Goal: Information Seeking & Learning: Find specific page/section

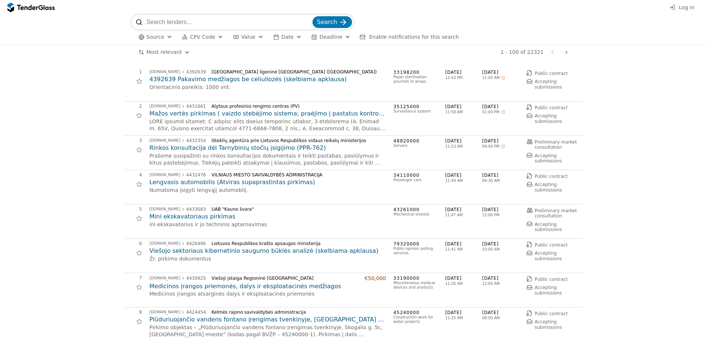
click at [165, 37] on div "button" at bounding box center [169, 36] width 27 height 25
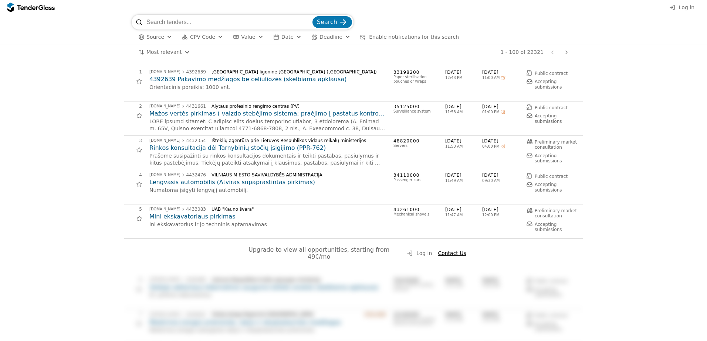
click at [163, 38] on button "Source" at bounding box center [155, 37] width 40 height 9
click at [159, 52] on div at bounding box center [161, 52] width 6 height 6
click at [252, 36] on div "button" at bounding box center [260, 36] width 27 height 25
click at [282, 36] on button "Value" at bounding box center [273, 37] width 36 height 9
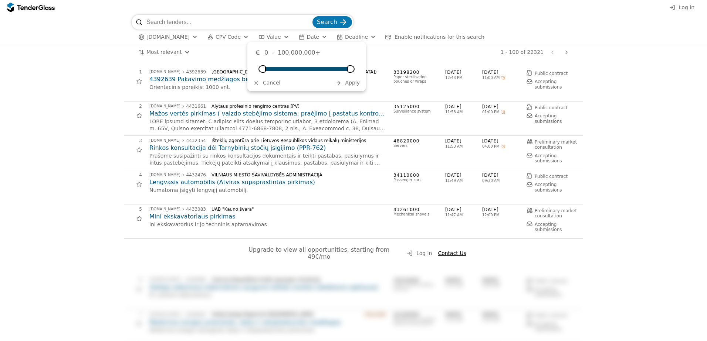
click at [307, 36] on span "Date" at bounding box center [313, 37] width 12 height 6
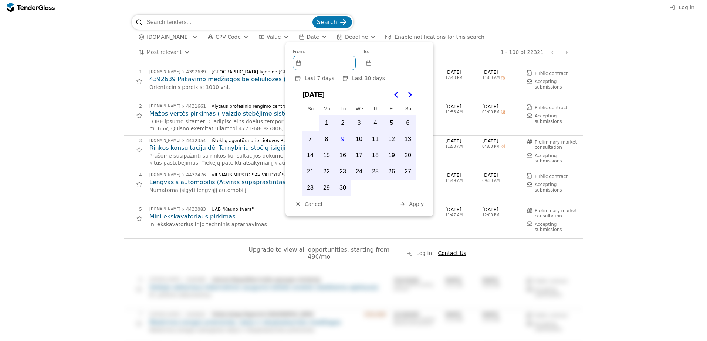
click at [249, 23] on input "search" at bounding box center [228, 22] width 164 height 15
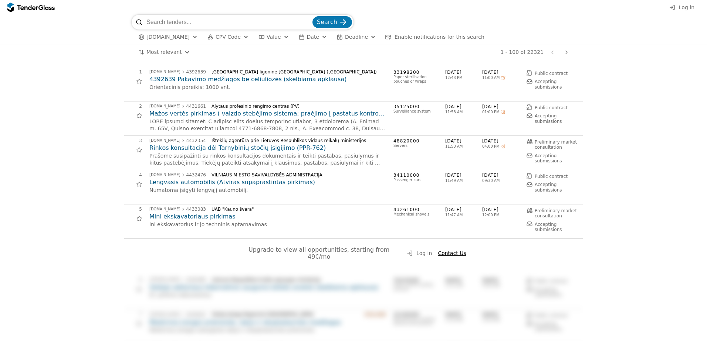
paste input "2296828"
type input "2296828"
click at [343, 24] on div "submit" at bounding box center [343, 22] width 29 height 29
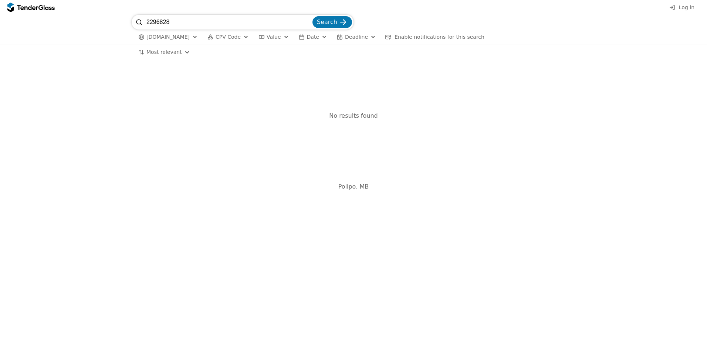
drag, startPoint x: 177, startPoint y: 23, endPoint x: 141, endPoint y: 22, distance: 36.2
click at [141, 22] on div "2296828 Search" at bounding box center [243, 22] width 222 height 15
click at [309, 23] on input "2296828" at bounding box center [228, 22] width 164 height 15
click at [169, 54] on html "Log in Search viesiejipirkimai.lt CPV Code Type Buyer Value Date Deadline Enabl…" at bounding box center [353, 170] width 707 height 341
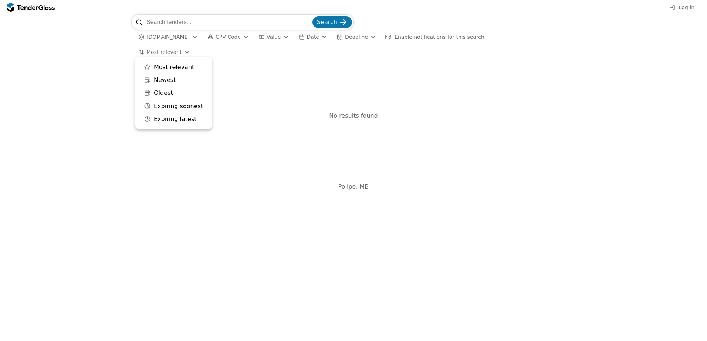
click at [343, 54] on html "Log in Search viesiejipirkimai.lt CPV Code Type Buyer Value Date Deadline Enabl…" at bounding box center [353, 170] width 707 height 341
click at [226, 38] on span "CPV Code" at bounding box center [227, 37] width 25 height 6
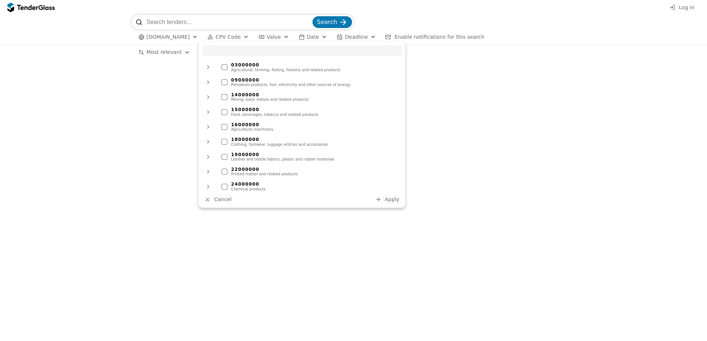
click at [256, 37] on button "Value" at bounding box center [273, 37] width 36 height 9
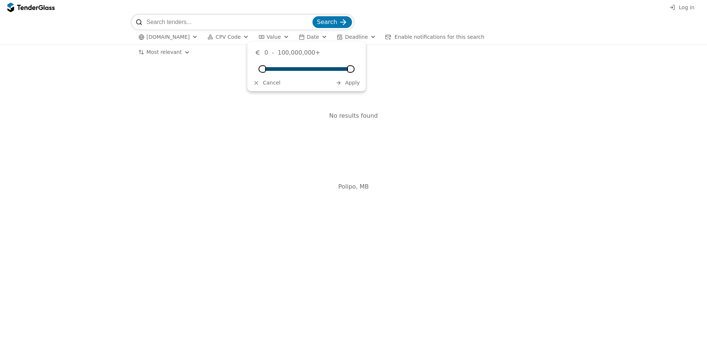
click at [311, 38] on div "button" at bounding box center [324, 36] width 27 height 25
click at [345, 35] on span "Deadline" at bounding box center [356, 37] width 23 height 6
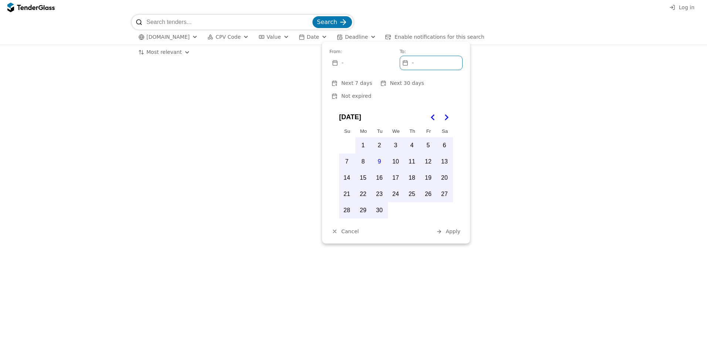
click at [172, 37] on span "[DOMAIN_NAME]" at bounding box center [167, 37] width 43 height 6
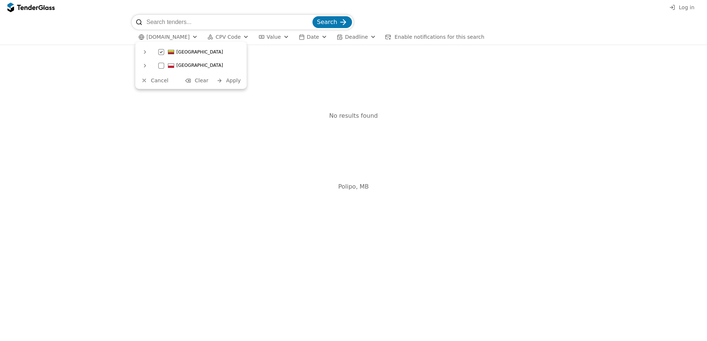
click at [111, 80] on div "No results found" at bounding box center [353, 116] width 699 height 112
click at [191, 24] on input "search" at bounding box center [228, 22] width 164 height 15
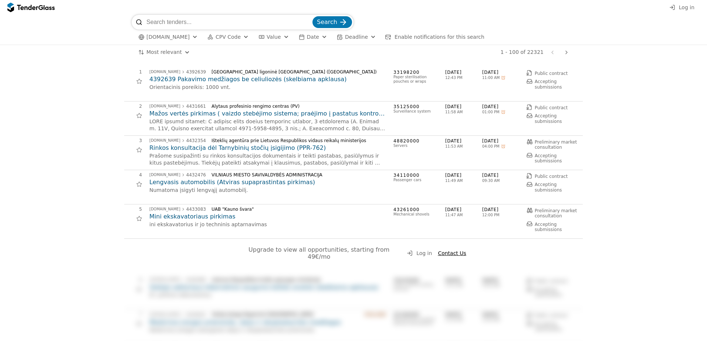
click at [265, 116] on h2 "Mažos vertės pirkimas ( vaizdo stebėjimo sistema; praėjimo į pastatus kontrolė;…" at bounding box center [267, 114] width 237 height 8
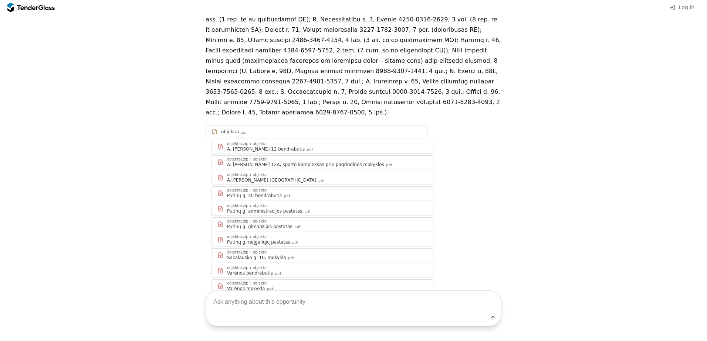
scroll to position [184, 0]
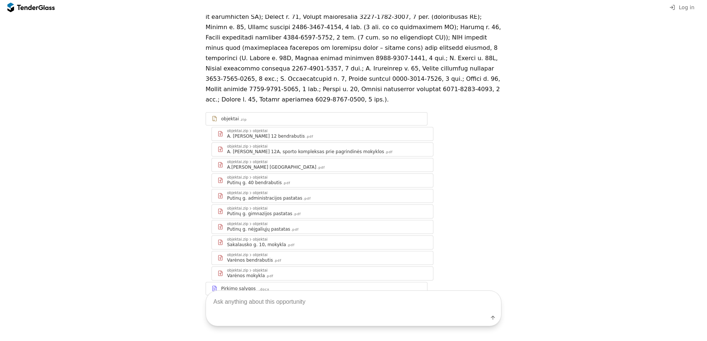
click at [240, 164] on div "A.[PERSON_NAME] [GEOGRAPHIC_DATA]" at bounding box center [271, 167] width 89 height 6
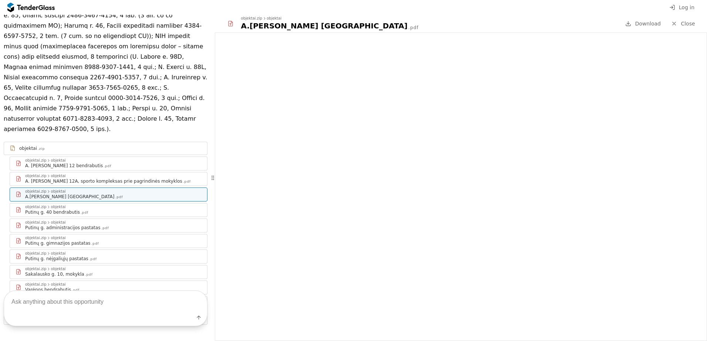
scroll to position [279, 0]
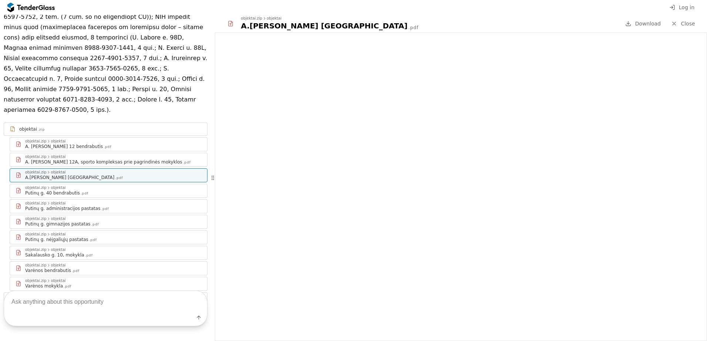
click at [85, 296] on div "Pirkimo sąlygos_ .docx" at bounding box center [110, 299] width 182 height 6
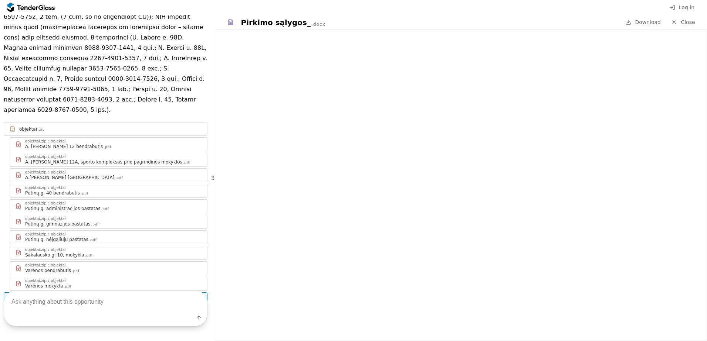
click at [677, 23] on div at bounding box center [673, 22] width 19 height 19
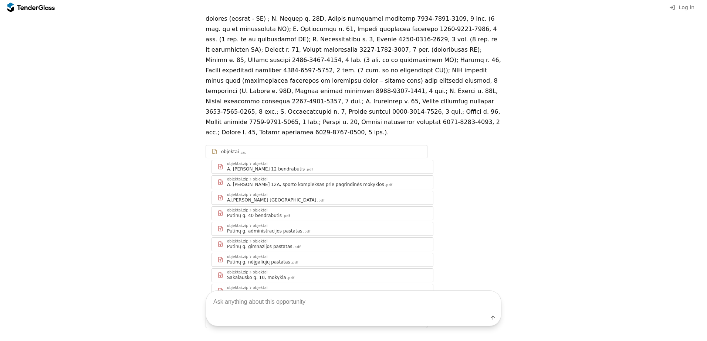
scroll to position [184, 0]
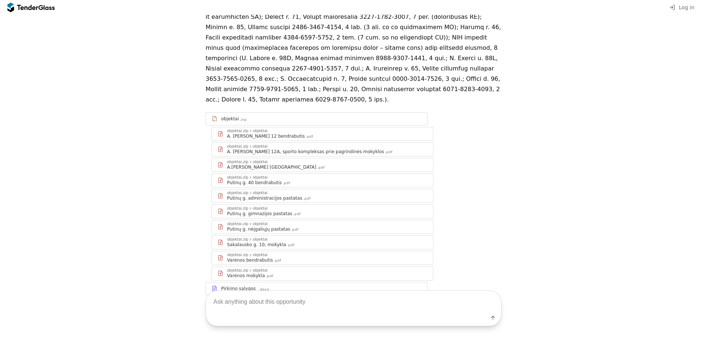
click at [309, 307] on textarea at bounding box center [353, 302] width 295 height 22
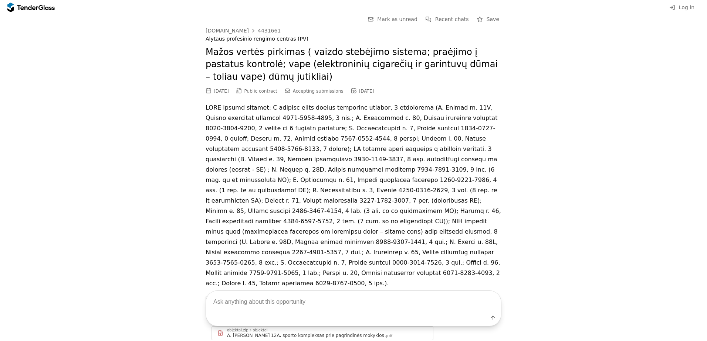
click at [445, 22] on span "Recent chats" at bounding box center [452, 19] width 34 height 6
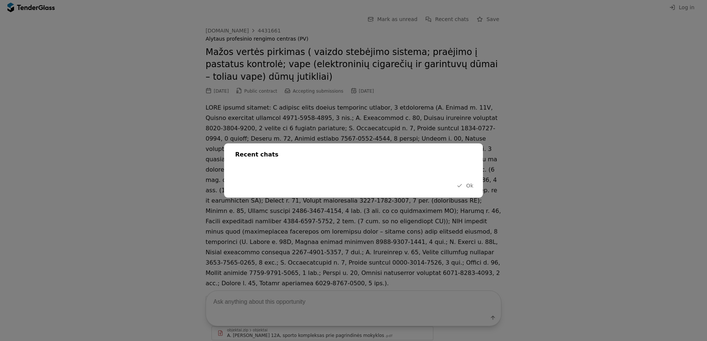
click at [464, 188] on button "Ok" at bounding box center [464, 185] width 21 height 9
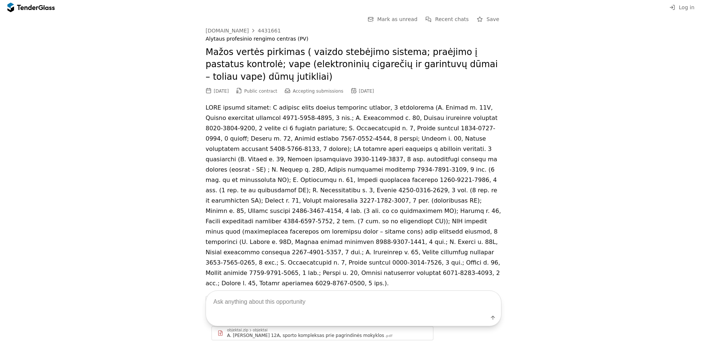
click at [405, 20] on span "Mark as unread" at bounding box center [397, 19] width 40 height 6
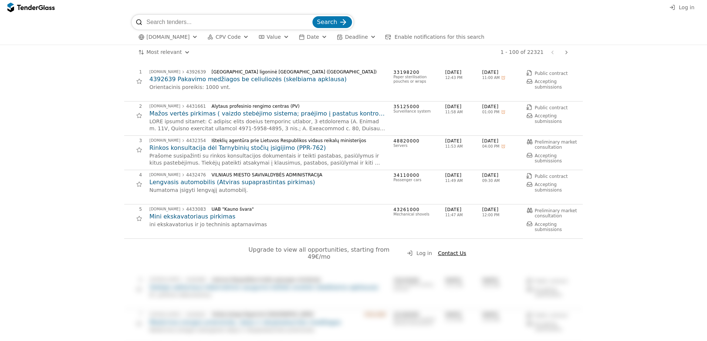
click at [225, 116] on h2 "Mažos vertės pirkimas ( vaizdo stebėjimo sistema; praėjimo į pastatus kontrolė;…" at bounding box center [267, 114] width 237 height 8
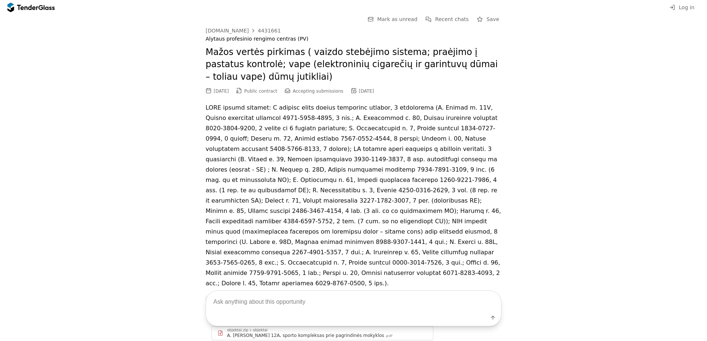
click at [404, 18] on span "Mark as unread" at bounding box center [397, 19] width 40 height 6
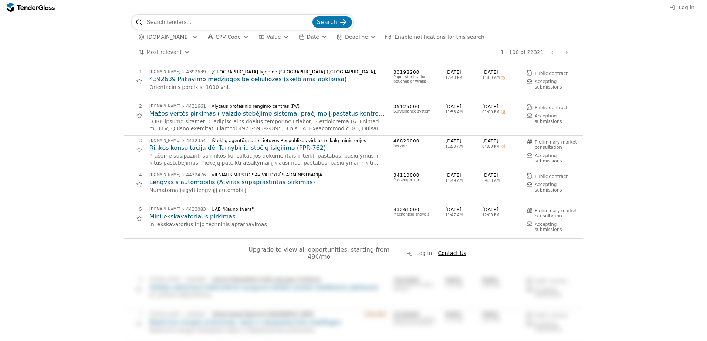
click at [239, 113] on h2 "Mažos vertės pirkimas ( vaizdo stebėjimo sistema; praėjimo į pastatus kontrolė;…" at bounding box center [267, 114] width 237 height 8
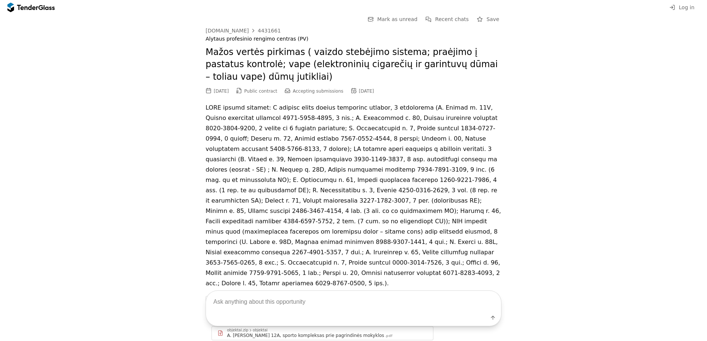
click at [492, 20] on span "Save" at bounding box center [492, 19] width 13 height 6
click at [181, 50] on div "Go Back Mark as unread Recent chats Remove from saved [DOMAIN_NAME] 4431661 Aly…" at bounding box center [353, 253] width 699 height 476
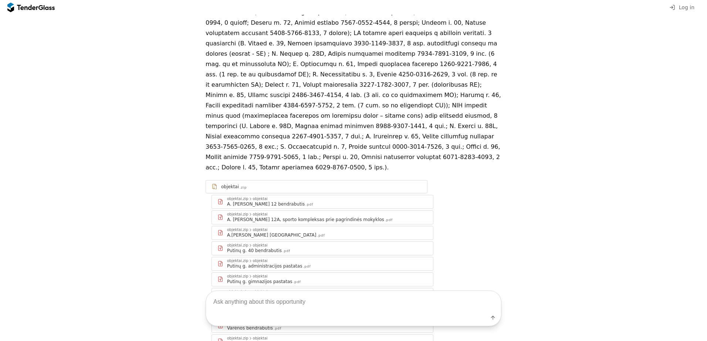
scroll to position [184, 0]
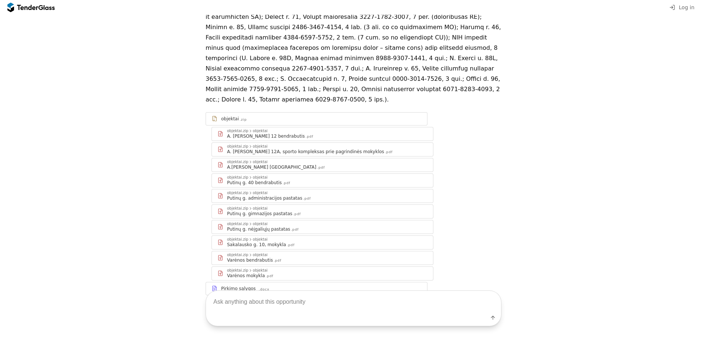
click at [33, 7] on div at bounding box center [27, 7] width 21 height 5
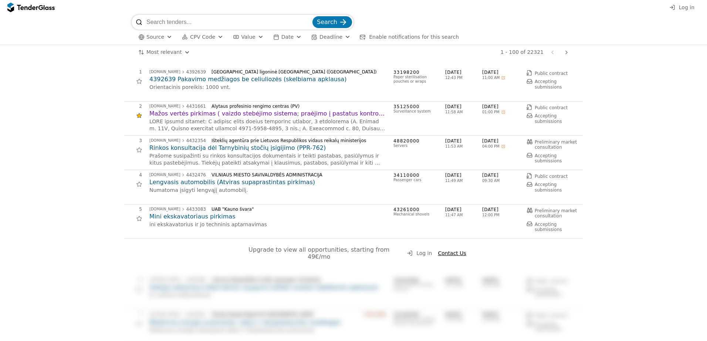
click at [136, 149] on div at bounding box center [138, 150] width 17 height 17
click at [136, 117] on div at bounding box center [138, 116] width 17 height 17
click at [136, 151] on div at bounding box center [138, 150] width 17 height 17
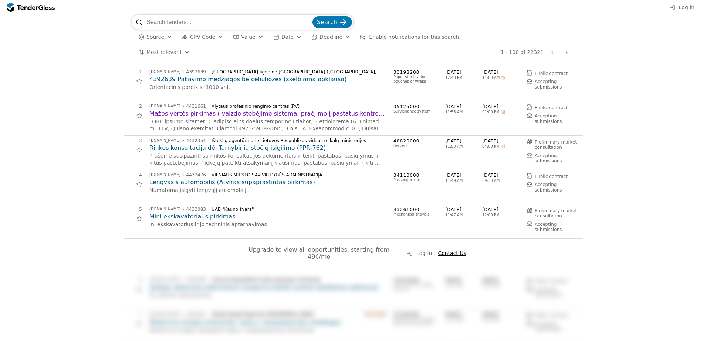
click at [136, 151] on div at bounding box center [138, 150] width 17 height 17
click at [180, 52] on html "Log in Search Source CPV Code Type Buyer Value Date Deadline Enable notificatio…" at bounding box center [353, 170] width 707 height 341
click at [135, 84] on div at bounding box center [138, 81] width 17 height 17
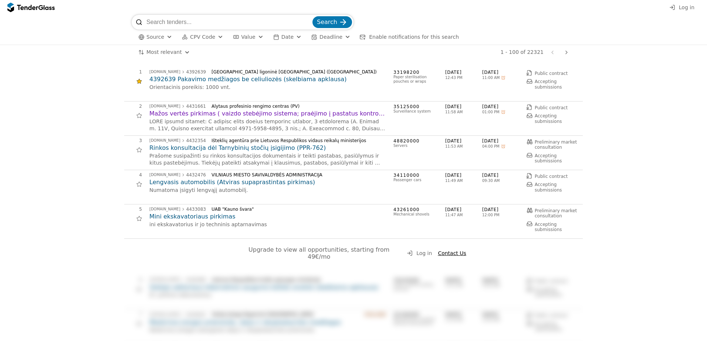
click at [160, 51] on html "Log in Search Source CPV Code Type Buyer Value Date Deadline Enable notificatio…" at bounding box center [353, 170] width 707 height 341
click at [118, 78] on html "Log in Search Source CPV Code Type Buyer Value Date Deadline Enable notificatio…" at bounding box center [353, 170] width 707 height 341
click at [567, 53] on div at bounding box center [566, 52] width 18 height 19
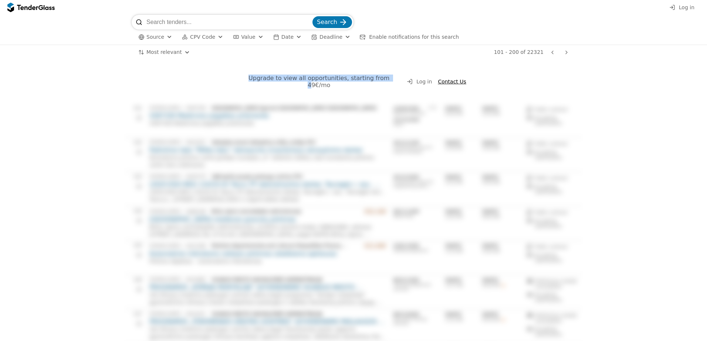
drag, startPoint x: 246, startPoint y: 81, endPoint x: 375, endPoint y: 82, distance: 129.0
click at [375, 82] on span "Upgrade to view all opportunities, starting from 49€/mo" at bounding box center [319, 82] width 143 height 14
drag, startPoint x: 375, startPoint y: 82, endPoint x: 392, endPoint y: 83, distance: 17.0
click at [387, 83] on div "Upgrade to view all opportunities, starting from 49€/mo Log in Contact Us" at bounding box center [353, 85] width 458 height 36
click at [425, 79] on span "Log in" at bounding box center [424, 82] width 16 height 6
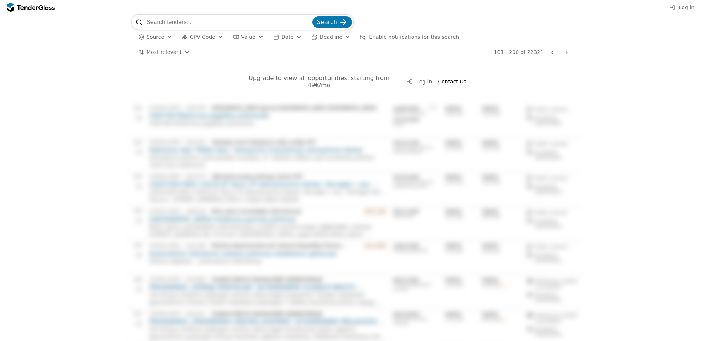
click at [449, 79] on span "Contact Us" at bounding box center [452, 82] width 28 height 6
drag, startPoint x: 371, startPoint y: 79, endPoint x: 395, endPoint y: 79, distance: 24.4
click at [395, 79] on div "Upgrade to view all opportunities, starting from 49€/mo" at bounding box center [319, 82] width 156 height 14
click at [31, 6] on div at bounding box center [27, 7] width 21 height 5
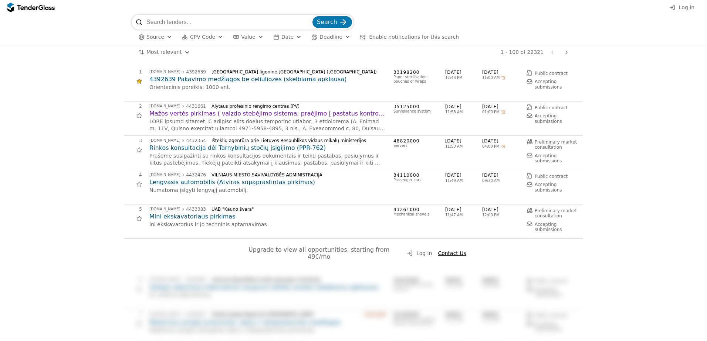
click at [134, 79] on div at bounding box center [138, 81] width 17 height 17
click at [213, 217] on h2 "Mini ekskavatoriaus pirkimas" at bounding box center [267, 217] width 237 height 8
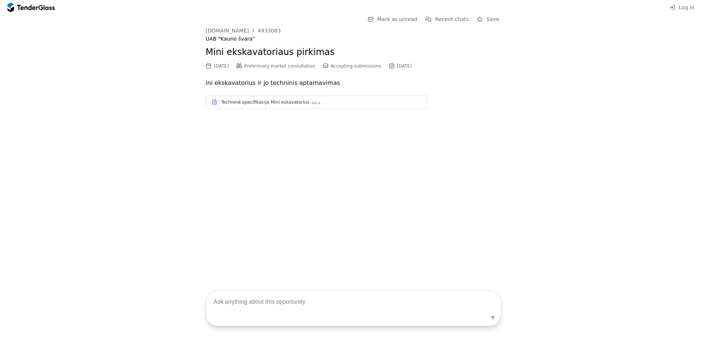
click at [240, 104] on div "Techninė specifikacija Mini eskavatorius" at bounding box center [265, 102] width 88 height 6
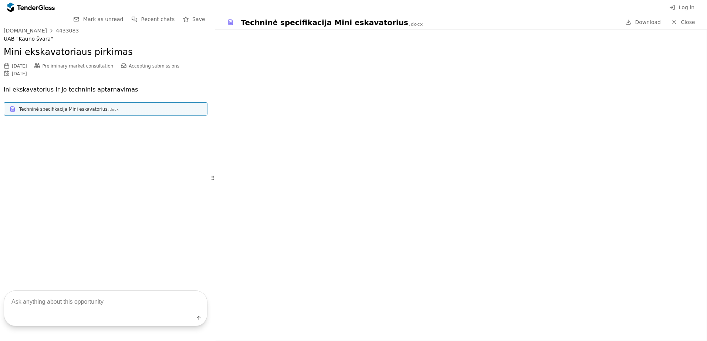
click at [28, 31] on div "[DOMAIN_NAME]" at bounding box center [25, 30] width 43 height 5
click at [28, 8] on div at bounding box center [27, 7] width 21 height 5
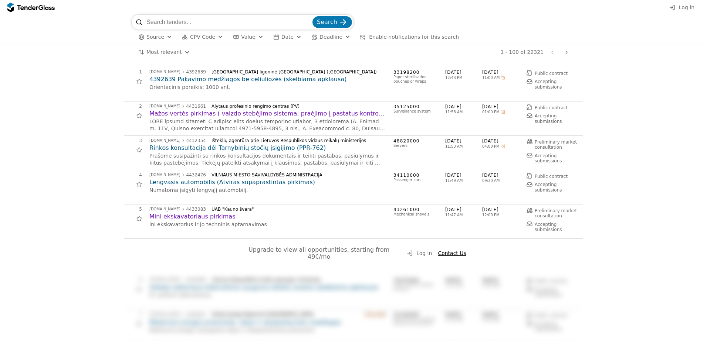
click at [202, 21] on input "search" at bounding box center [228, 22] width 164 height 15
paste input "(2025-PS-019)"
type input "(2025-PS-019)"
click at [333, 23] on span "Search" at bounding box center [327, 21] width 20 height 7
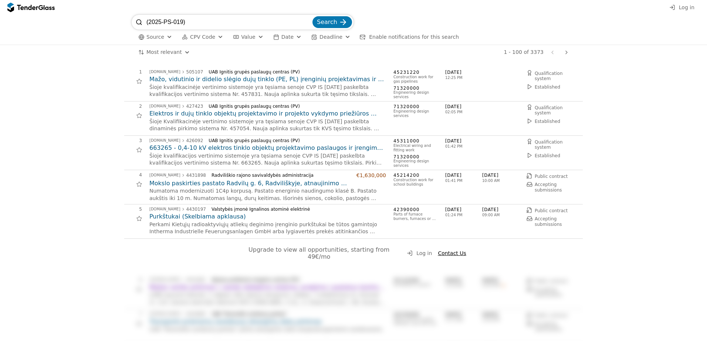
drag, startPoint x: 194, startPoint y: 23, endPoint x: 96, endPoint y: 18, distance: 98.0
click at [96, 18] on div "(2025-PS-019) Search Source CPV Code Type Buyer Value Date Deadline Enable noti…" at bounding box center [353, 30] width 699 height 30
paste input "Teisinės paslaugos"
type input "(2025-PS-019) Teisinės paslaugos"
click at [335, 25] on span "Search" at bounding box center [327, 21] width 20 height 7
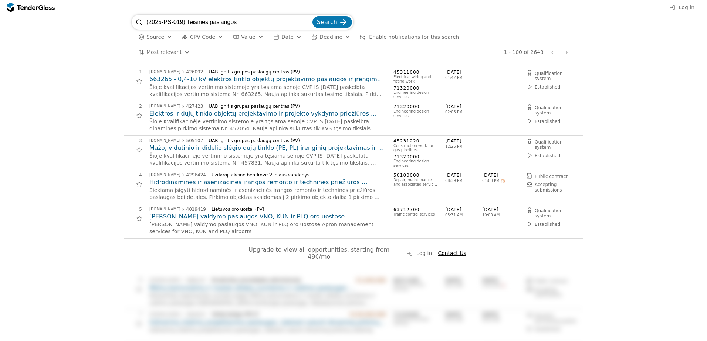
click at [156, 38] on span "Source" at bounding box center [155, 37] width 18 height 6
click at [162, 54] on div at bounding box center [161, 52] width 6 height 6
click at [236, 84] on span "Apply" at bounding box center [233, 81] width 15 height 6
click at [317, 79] on h2 "663265 - 0,4-10 kV elektros tinklo objektų projektavimo paslaugos ir įrengimo d…" at bounding box center [267, 79] width 237 height 8
